Goal: Information Seeking & Learning: Learn about a topic

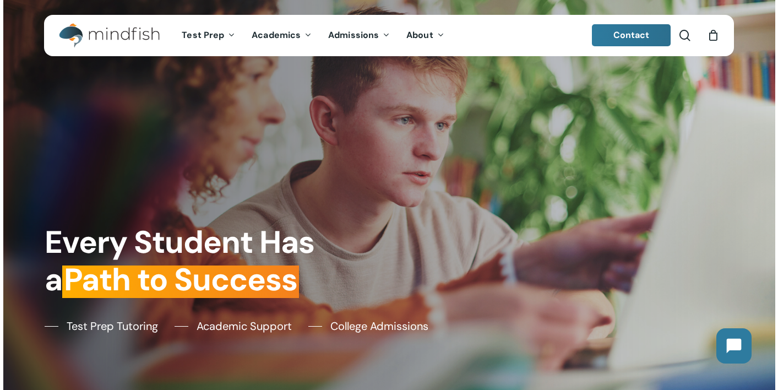
click at [612, 34] on link "Contact" at bounding box center [631, 35] width 79 height 22
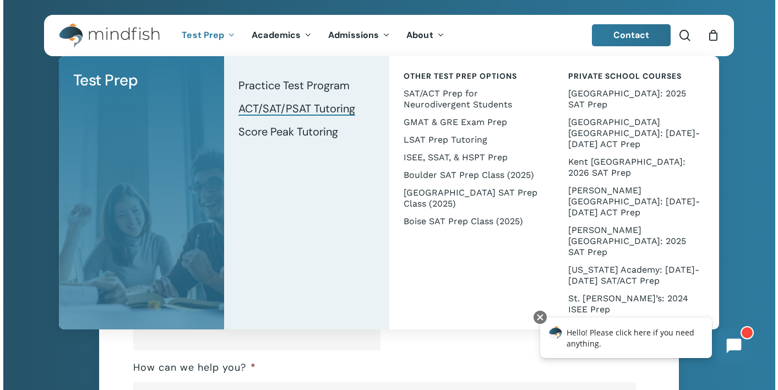
click at [274, 108] on span "ACT/SAT/PSAT Tutoring" at bounding box center [296, 108] width 117 height 14
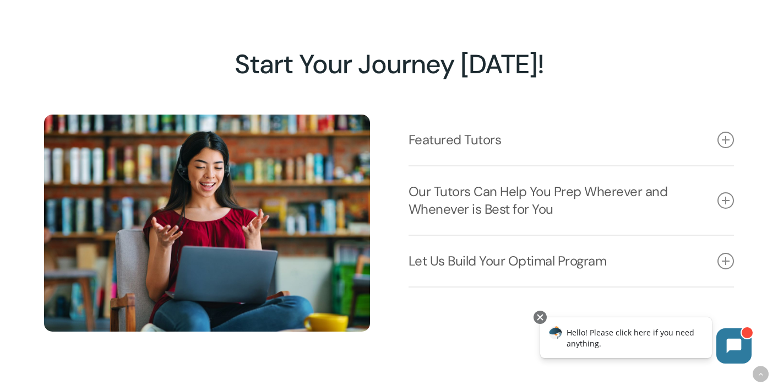
scroll to position [1351, 0]
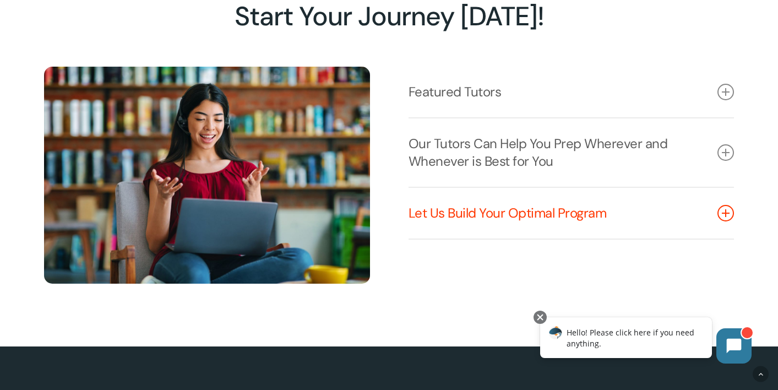
click at [724, 216] on icon at bounding box center [726, 213] width 17 height 17
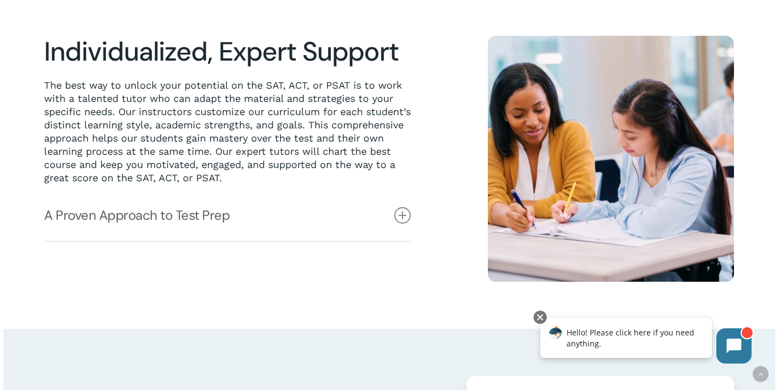
scroll to position [0, 0]
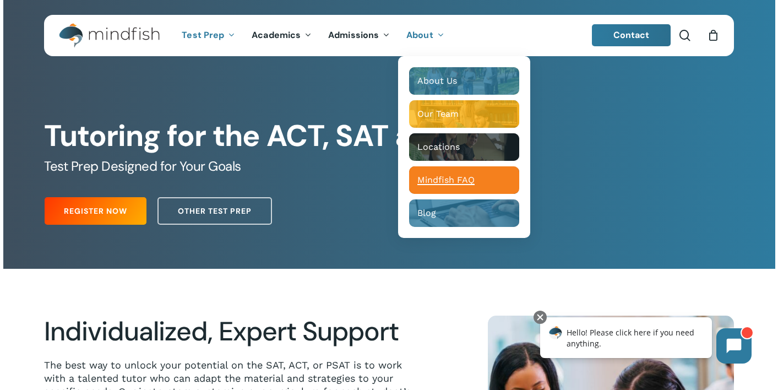
click at [439, 170] on div "Main Menu" at bounding box center [464, 180] width 110 height 28
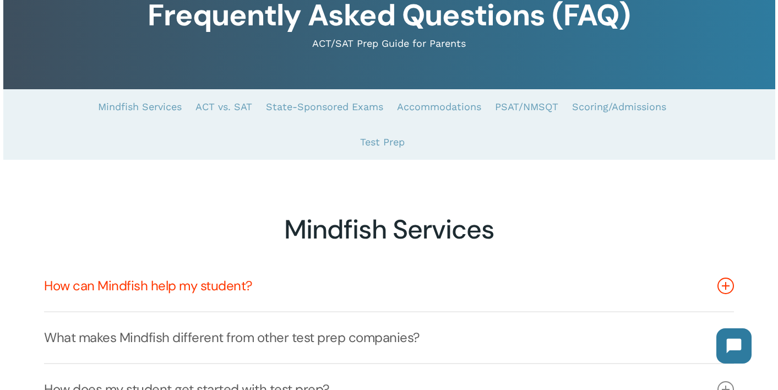
scroll to position [126, 0]
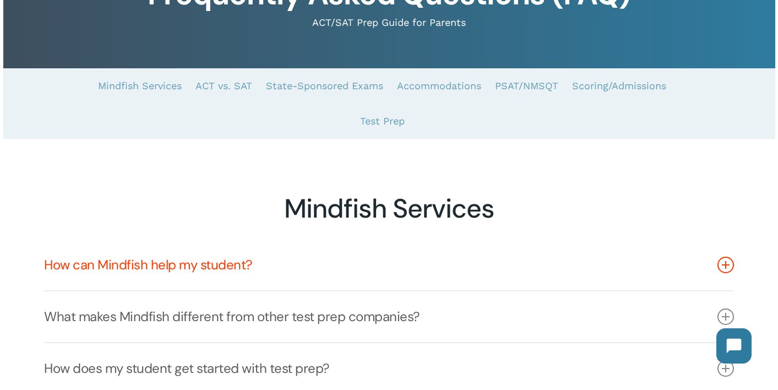
click at [54, 240] on link "How can Mindfish help my student?" at bounding box center [389, 265] width 690 height 51
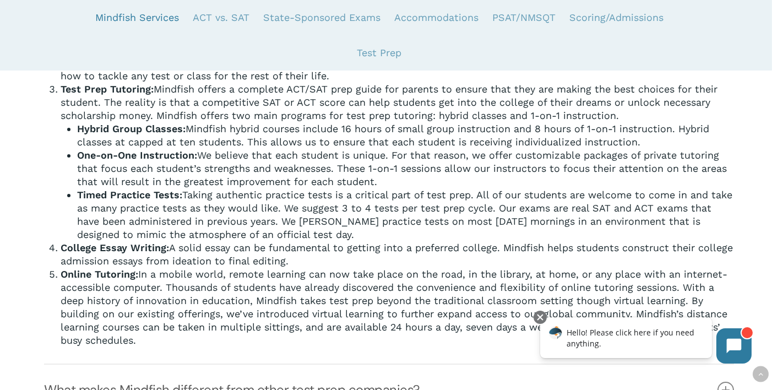
scroll to position [299, 0]
